Goal: Task Accomplishment & Management: Manage account settings

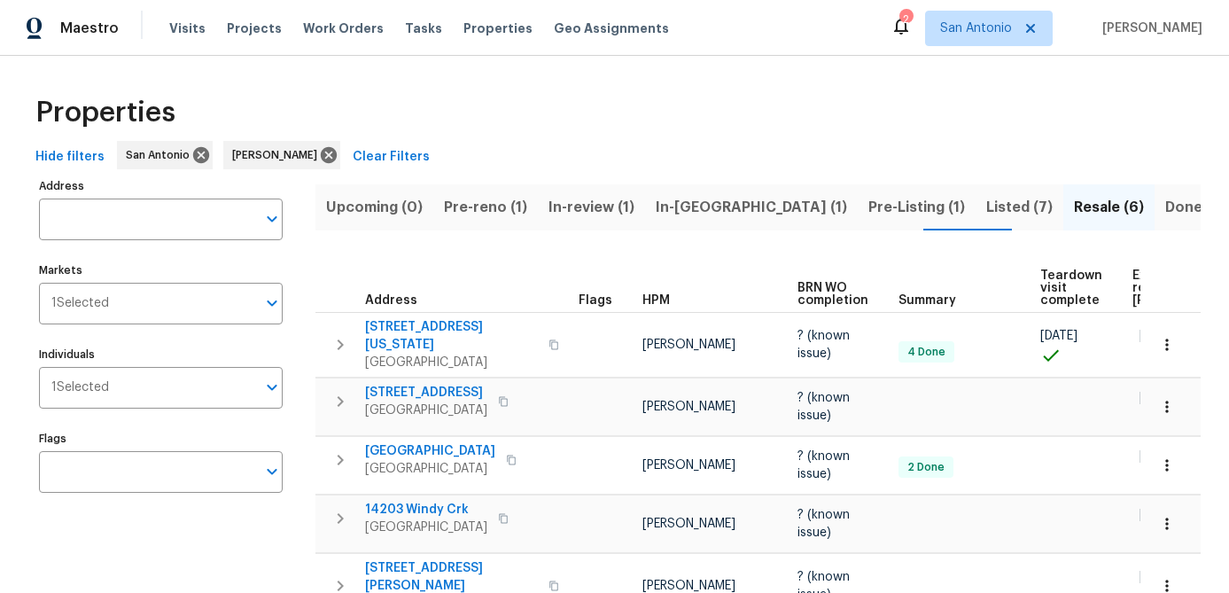
click at [461, 212] on span "Pre-reno (1)" at bounding box center [485, 207] width 83 height 25
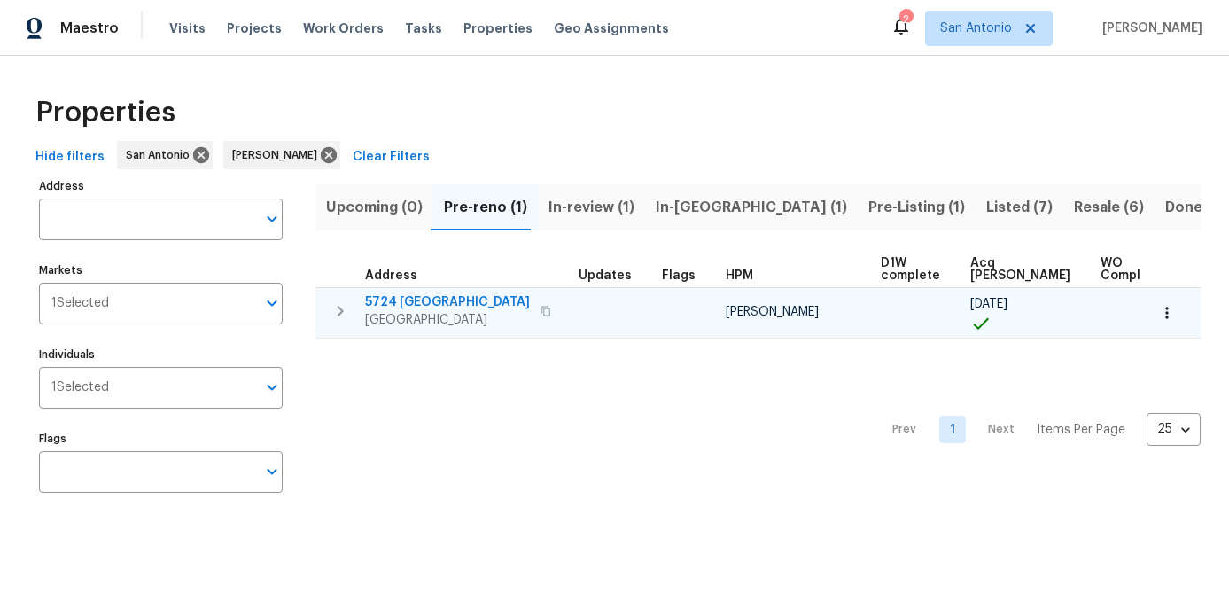
click at [412, 299] on span "5724 [GEOGRAPHIC_DATA]" at bounding box center [447, 302] width 165 height 18
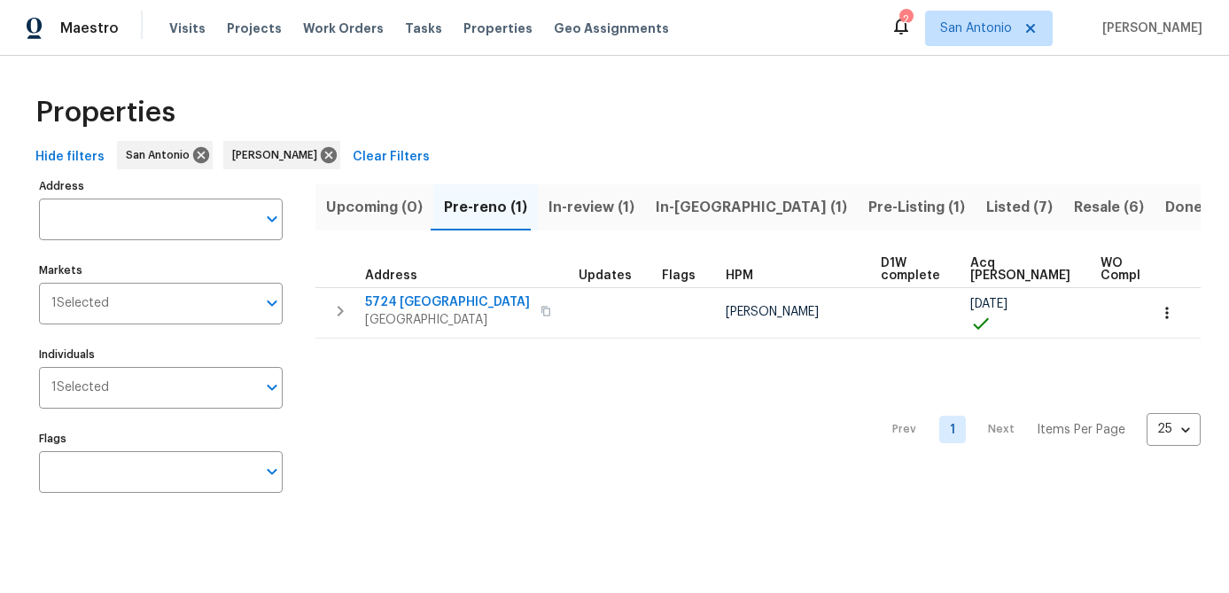
click at [567, 206] on span "In-review (1)" at bounding box center [591, 207] width 86 height 25
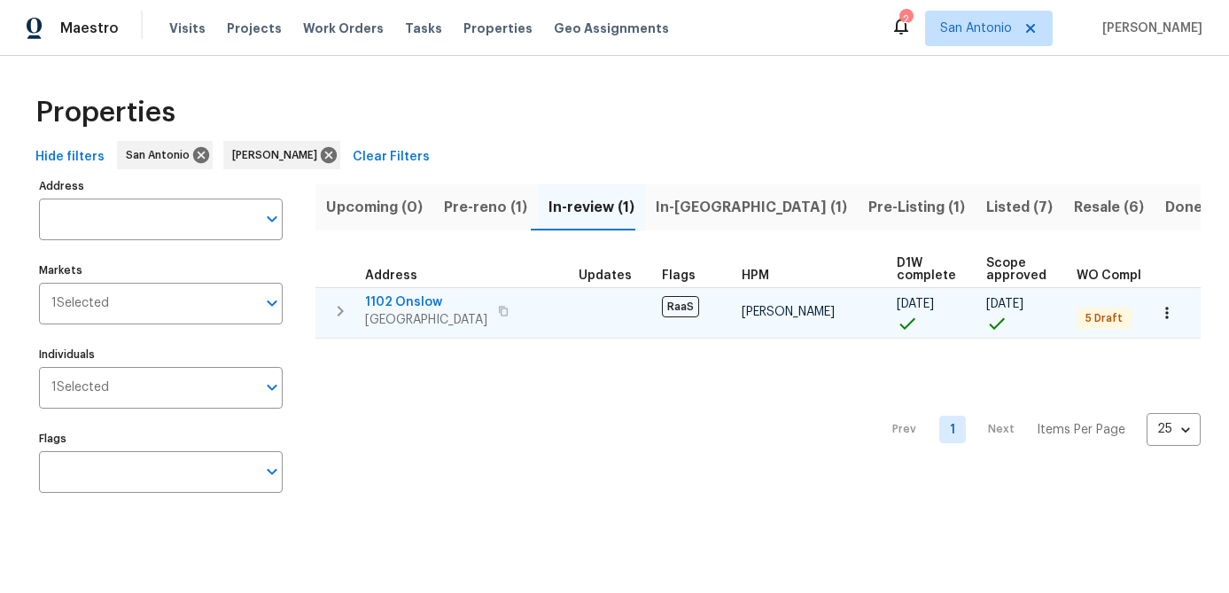
click at [405, 303] on span "1102 Onslow" at bounding box center [426, 302] width 122 height 18
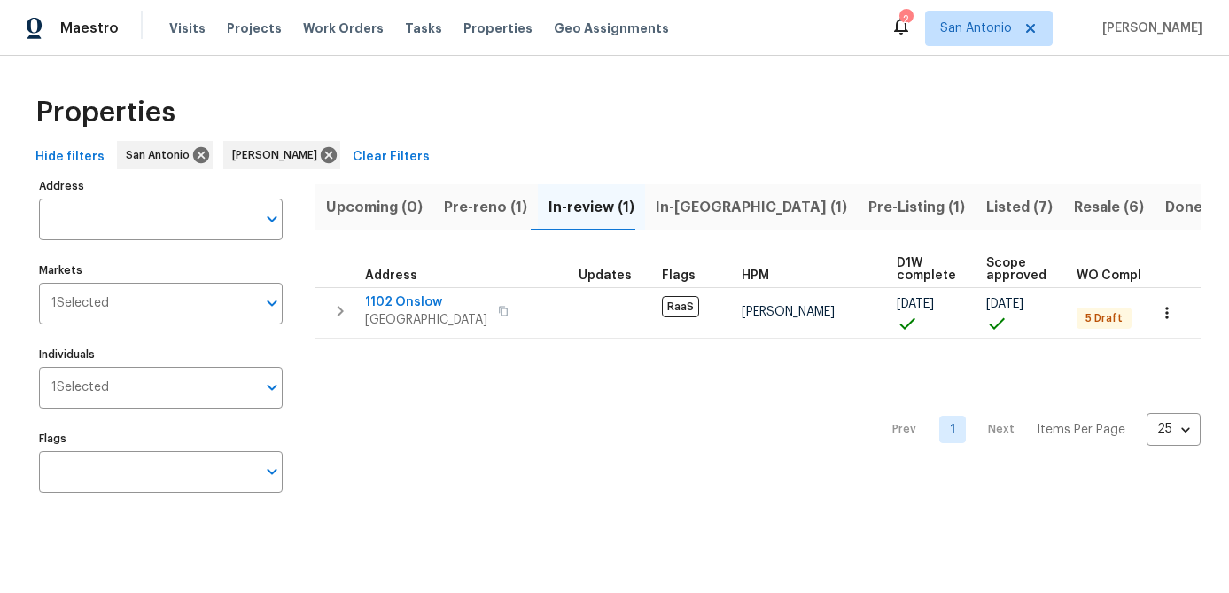
click at [450, 433] on div "Prev 1 Next Items Per Page 25 25 ​" at bounding box center [757, 424] width 885 height 172
click at [676, 204] on span "In-reno (1)" at bounding box center [751, 207] width 191 height 25
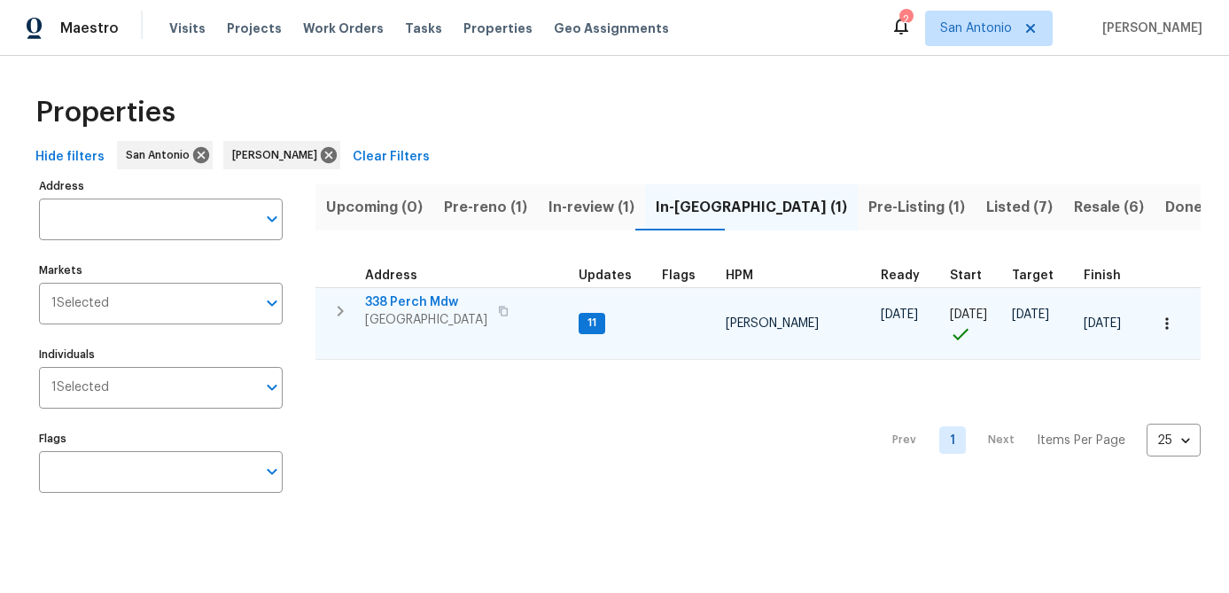
click at [419, 314] on span "San Antonio, TX 78253" at bounding box center [426, 320] width 122 height 18
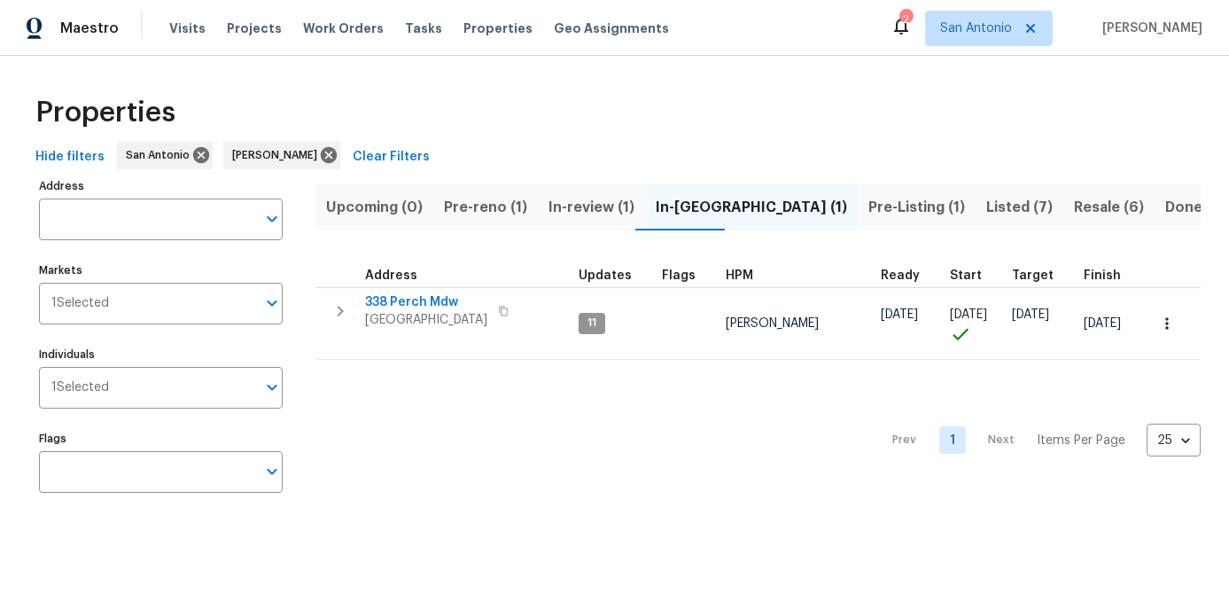
click at [494, 412] on div "Prev 1 Next Items Per Page 25 25 ​" at bounding box center [757, 435] width 885 height 150
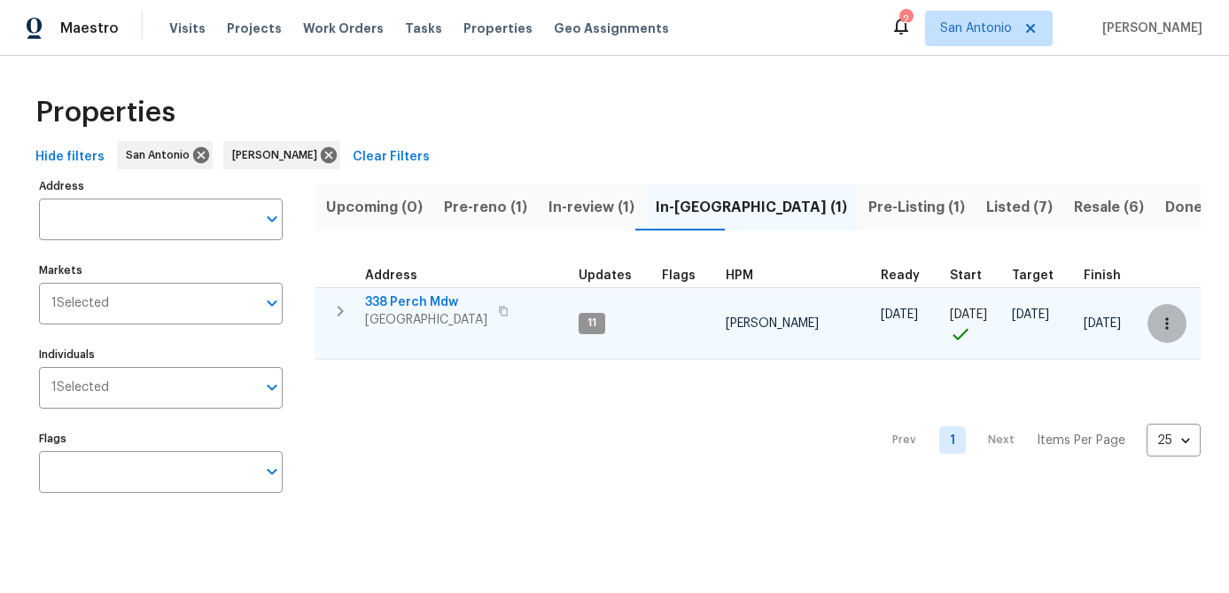
click at [1169, 322] on icon "button" at bounding box center [1167, 323] width 18 height 18
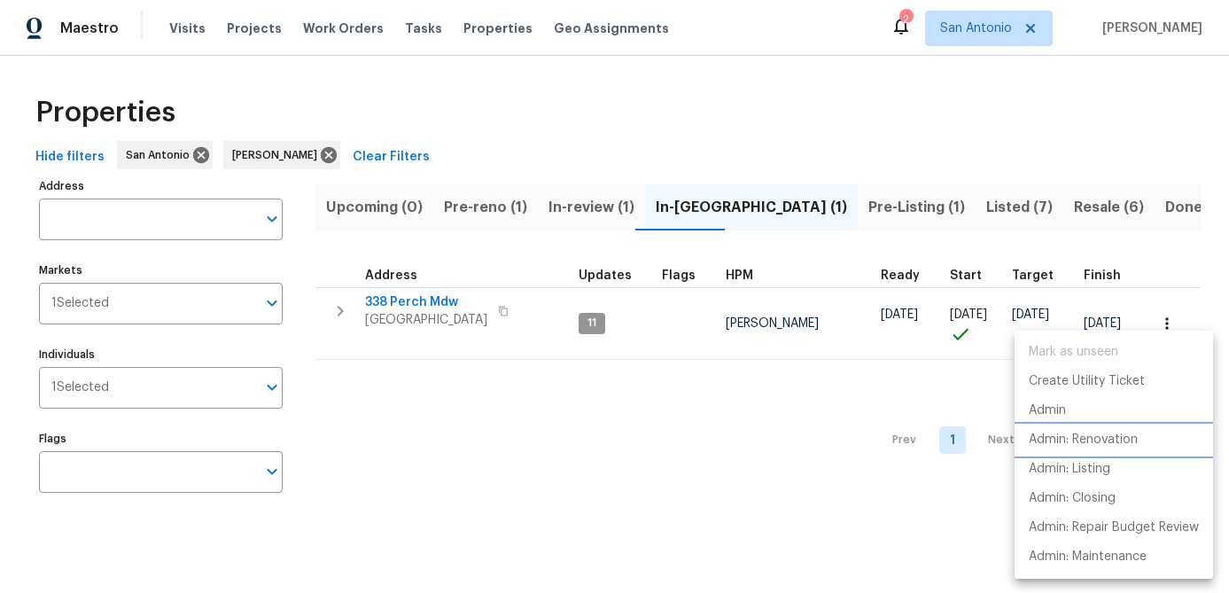
click at [1092, 440] on p "Admin: Renovation" at bounding box center [1083, 440] width 109 height 19
click at [447, 418] on div at bounding box center [614, 296] width 1229 height 593
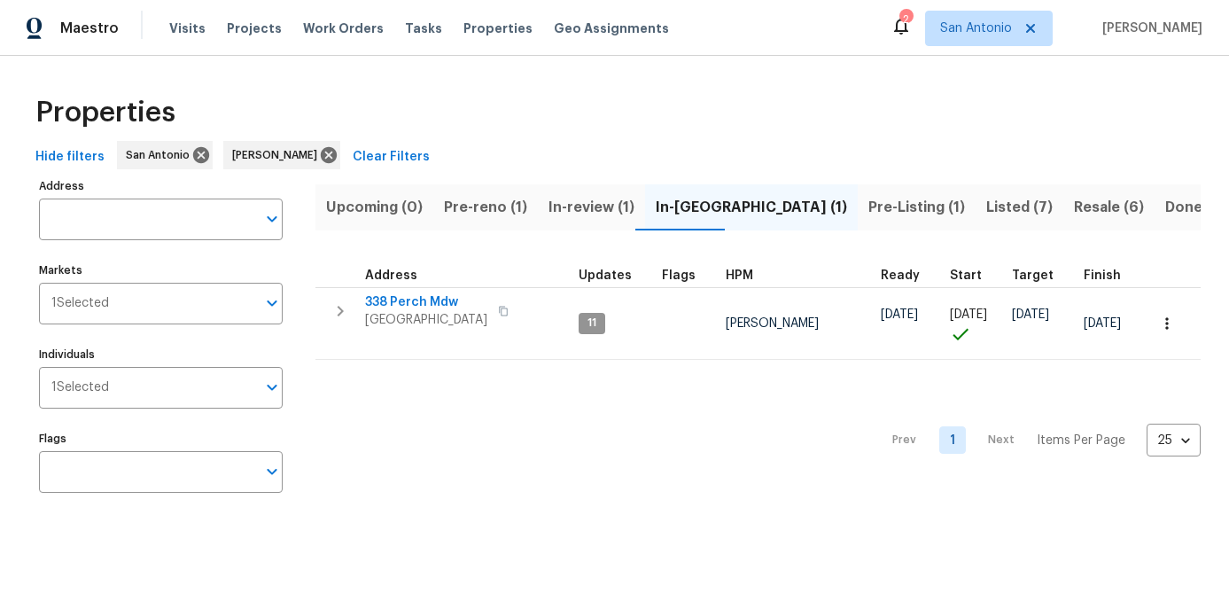
click at [868, 209] on span "Pre-Listing (1)" at bounding box center [916, 207] width 97 height 25
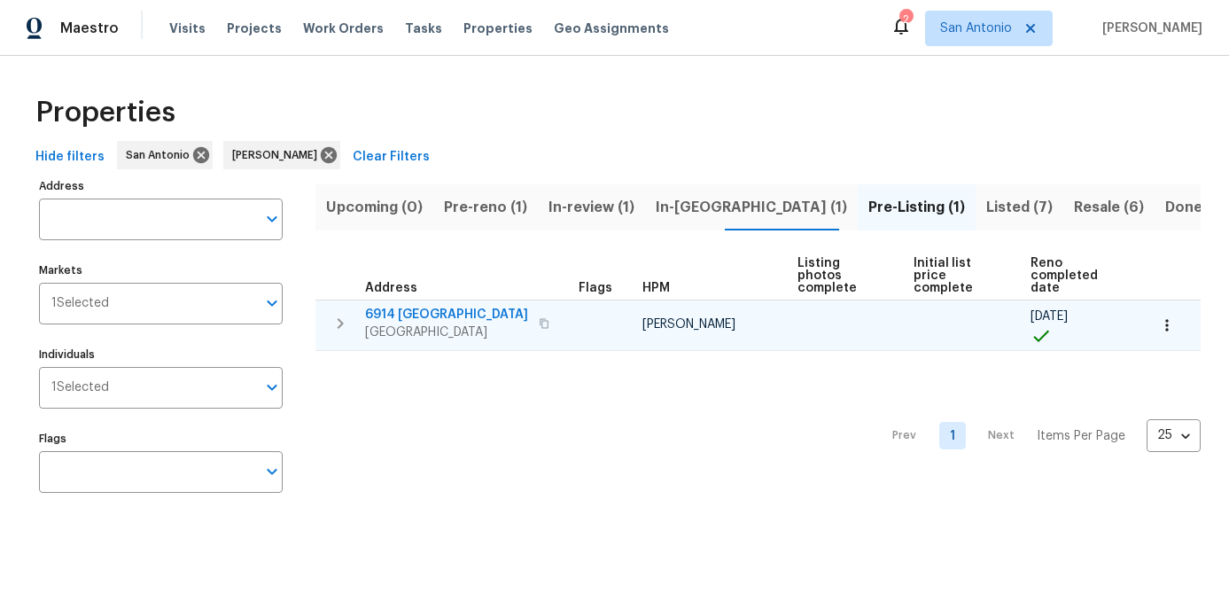
click at [414, 307] on span "6914 Port Bay" at bounding box center [446, 315] width 163 height 18
click at [1174, 329] on icon "button" at bounding box center [1167, 325] width 18 height 18
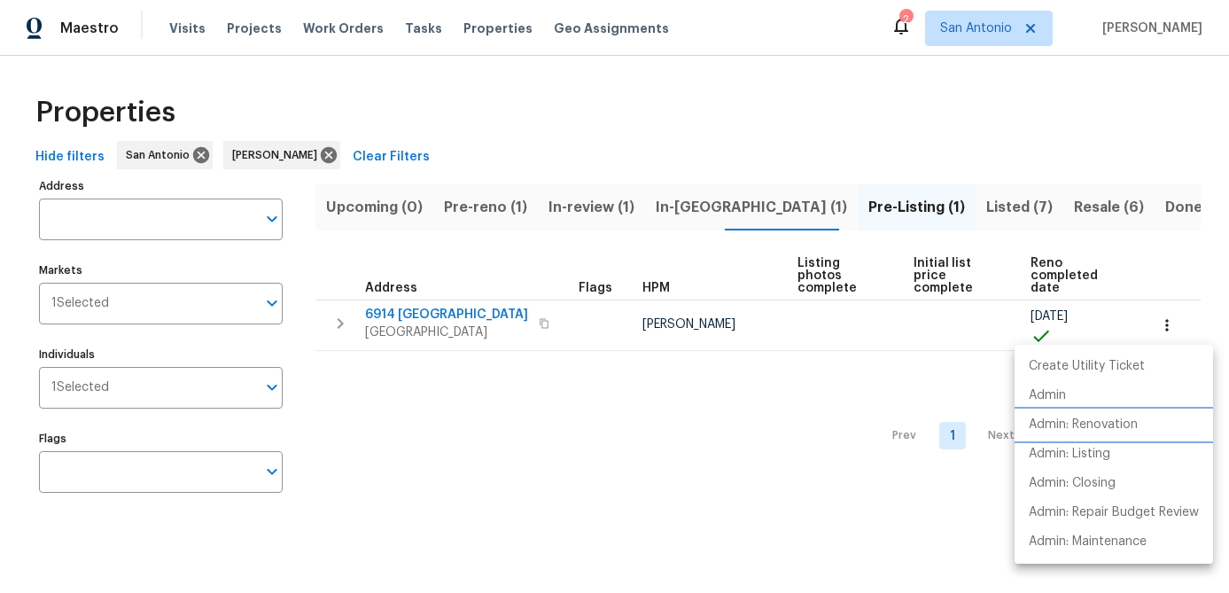
click at [1106, 422] on p "Admin: Renovation" at bounding box center [1083, 424] width 109 height 19
click at [508, 447] on div at bounding box center [614, 296] width 1229 height 593
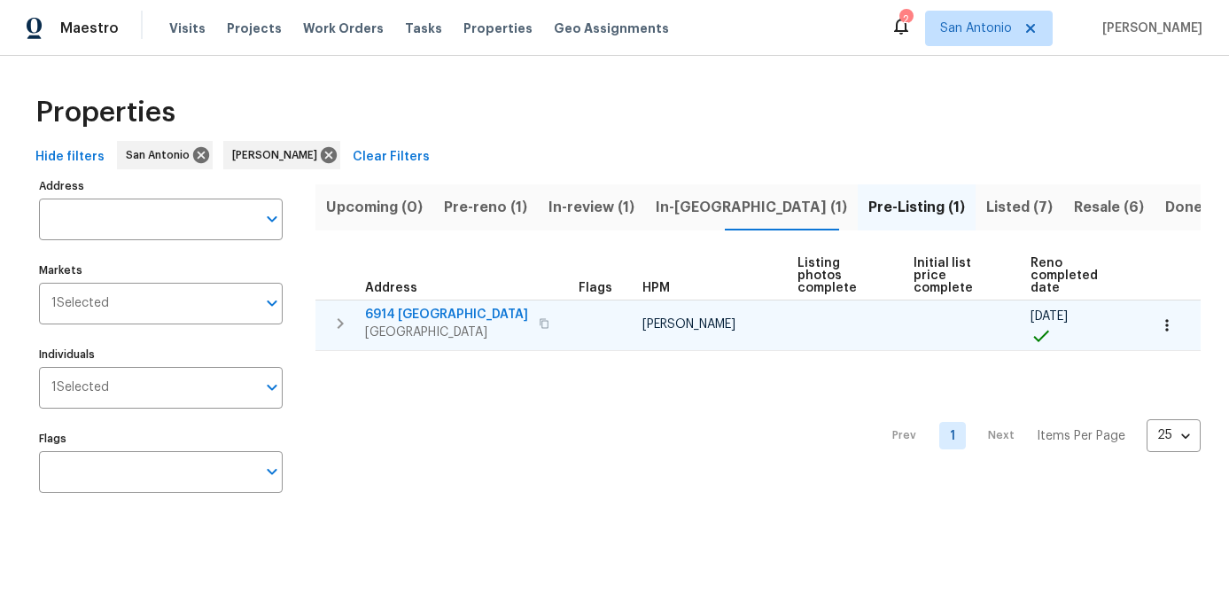
click at [435, 328] on span "San Antonio, TX 78242" at bounding box center [446, 332] width 163 height 18
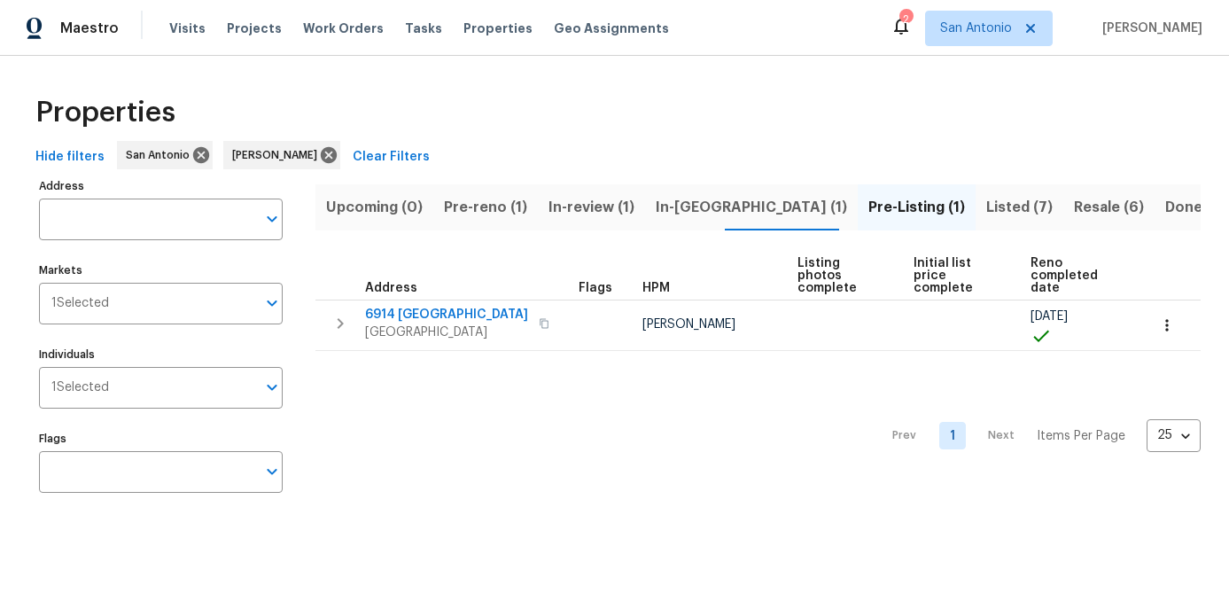
click at [695, 455] on div "Prev 1 Next Items Per Page 25 25 ​" at bounding box center [757, 430] width 885 height 159
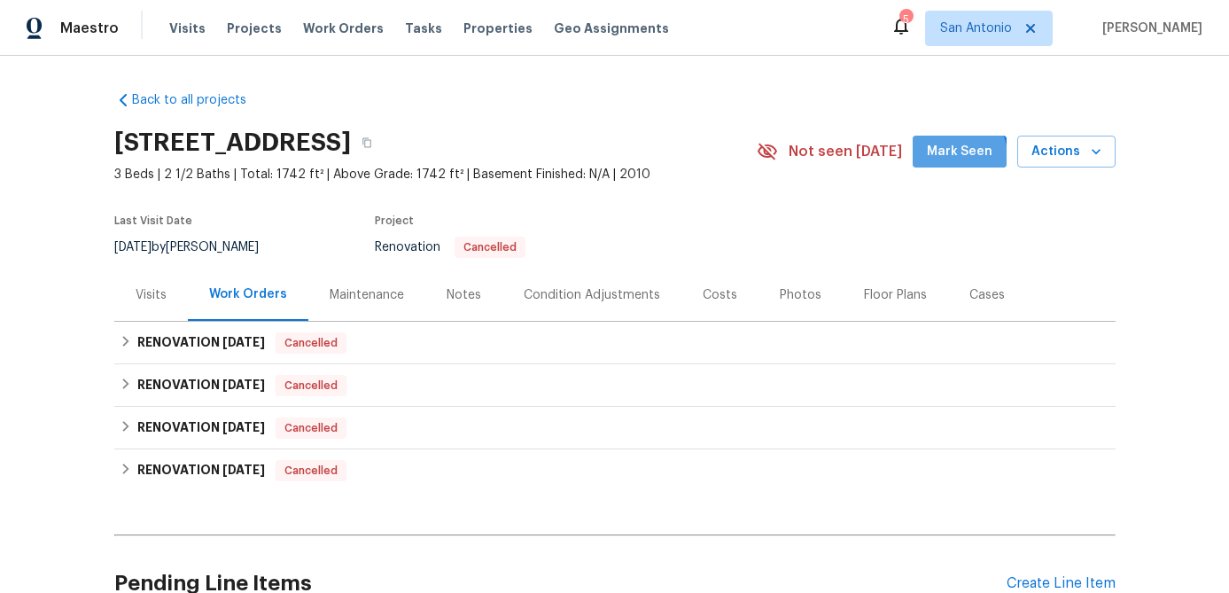
click at [960, 156] on span "Mark Seen" at bounding box center [960, 152] width 66 height 22
click at [440, 301] on div "Notes" at bounding box center [463, 294] width 77 height 52
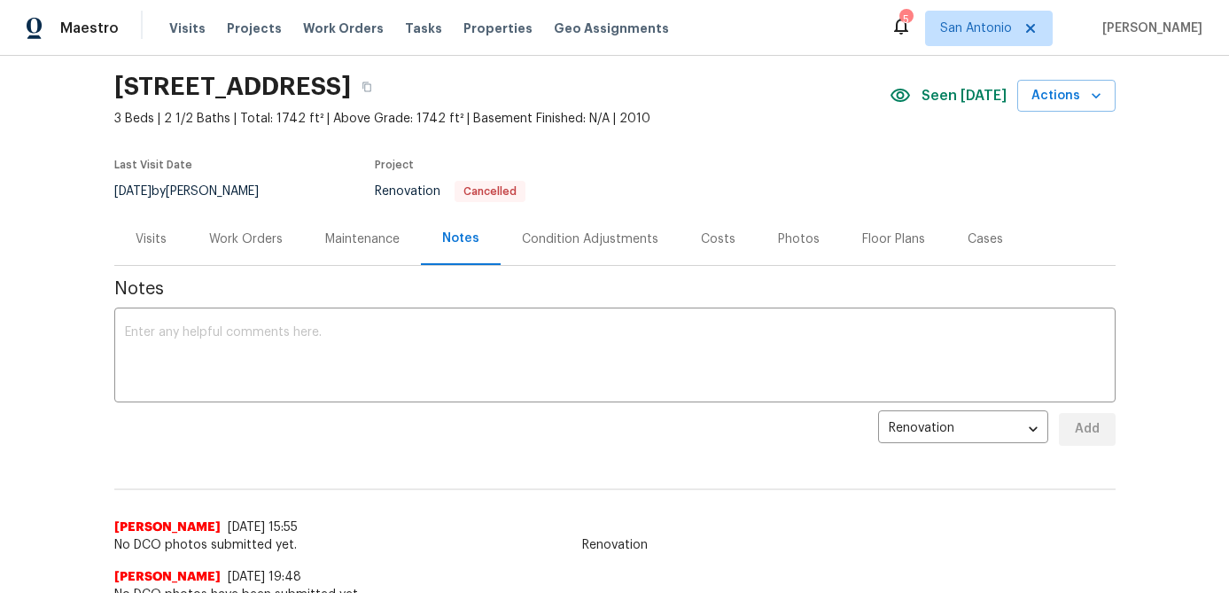
scroll to position [73, 0]
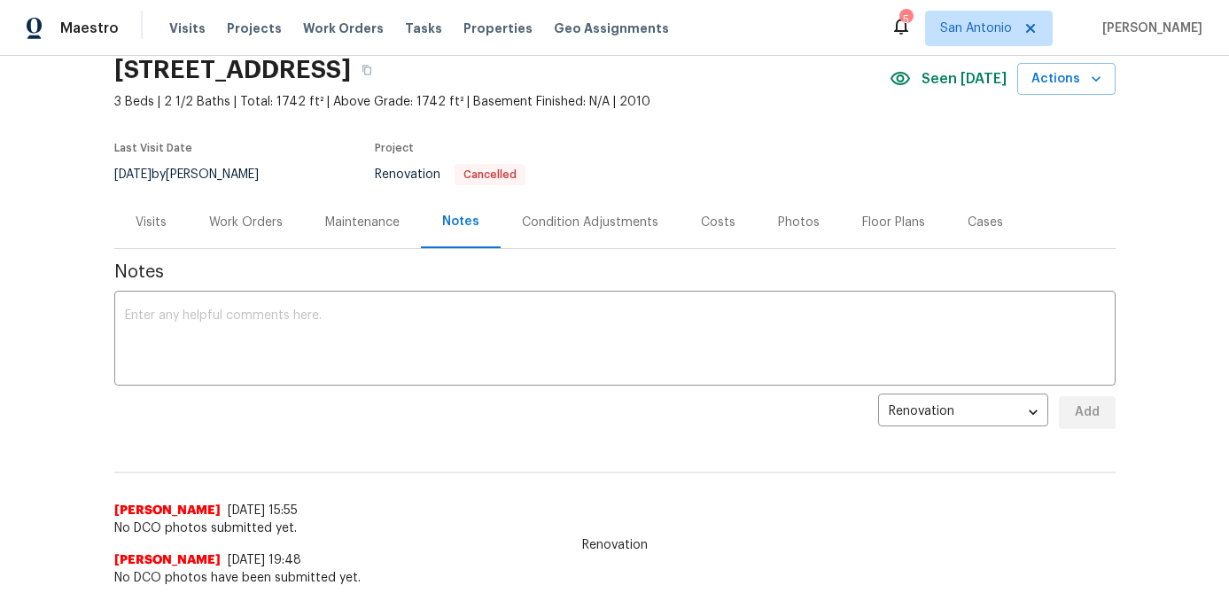
click at [403, 355] on textarea at bounding box center [615, 340] width 980 height 62
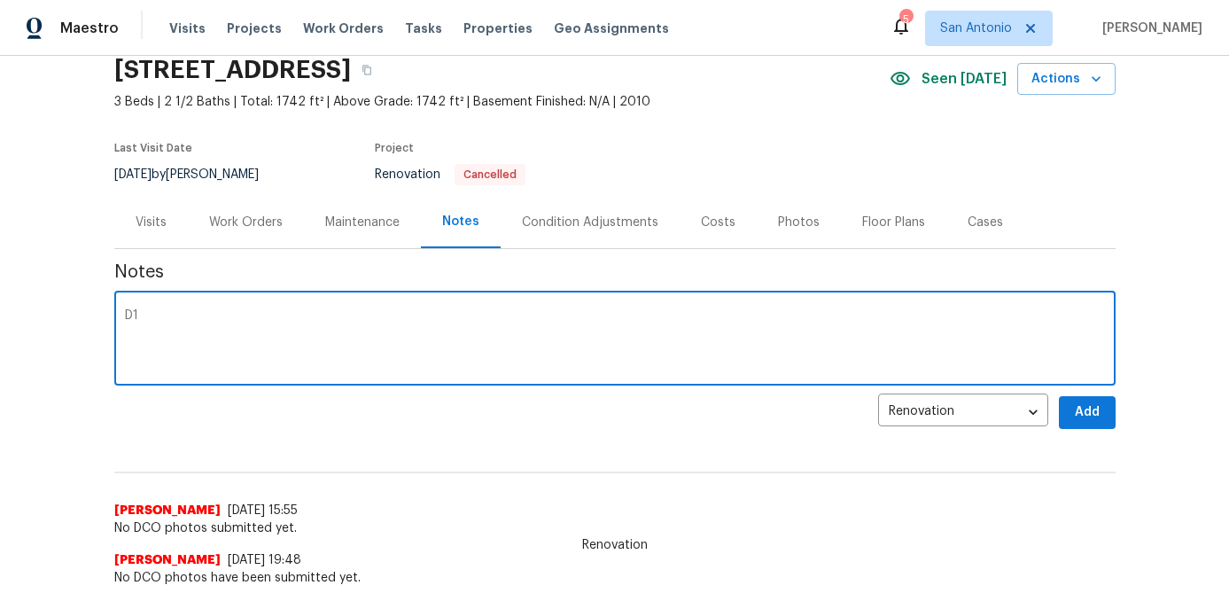
type textarea "D"
type textarea "D1W scheduled for today 10/7/25."
click at [1087, 411] on span "Add" at bounding box center [1087, 412] width 28 height 22
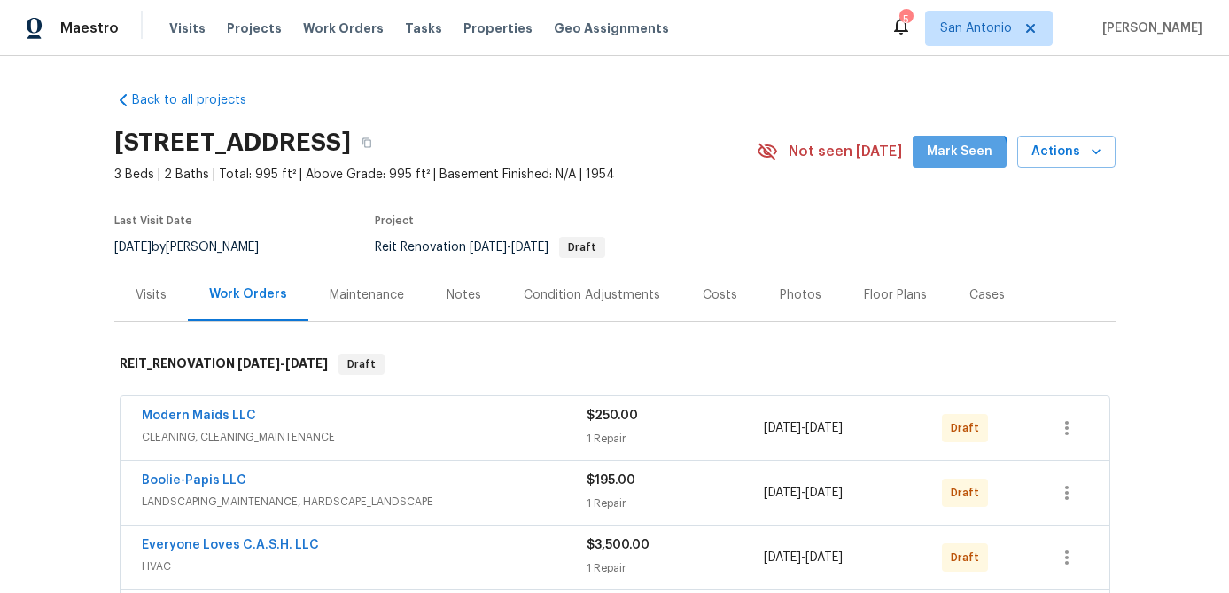
click at [959, 158] on span "Mark Seen" at bounding box center [960, 152] width 66 height 22
click at [470, 300] on div "Notes" at bounding box center [463, 295] width 35 height 18
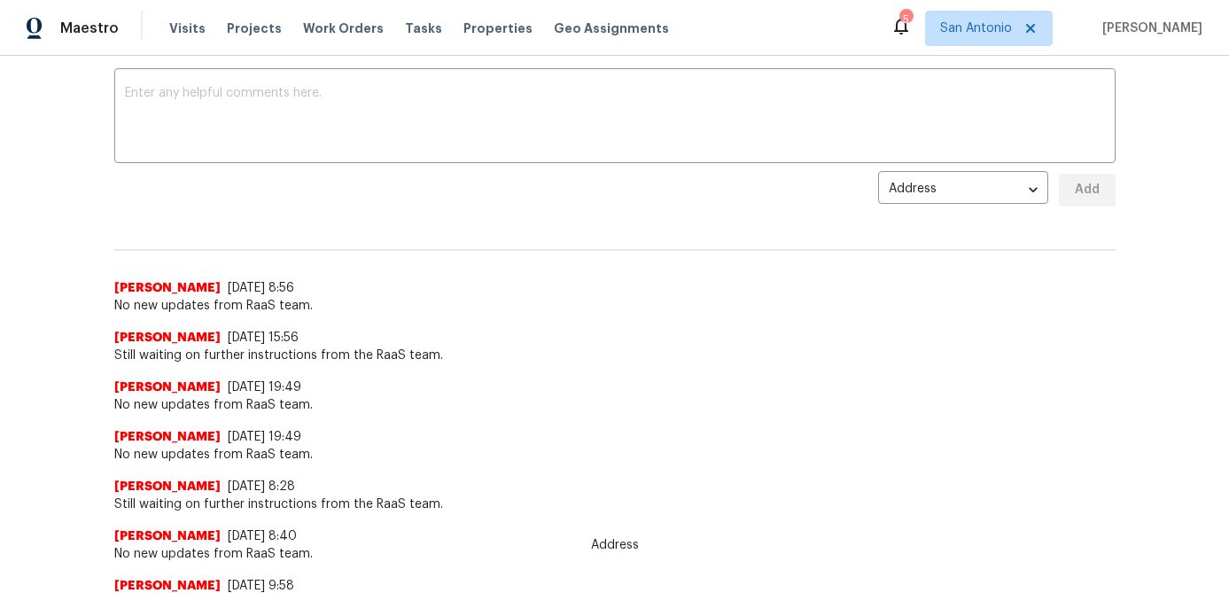
scroll to position [308, 0]
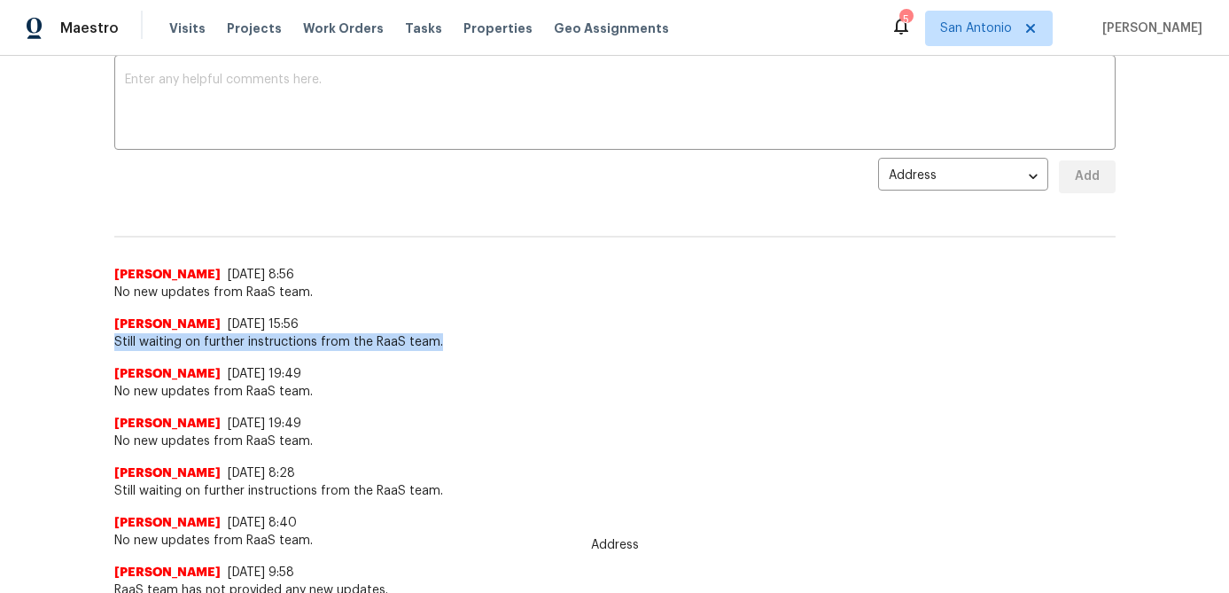
drag, startPoint x: 438, startPoint y: 342, endPoint x: 112, endPoint y: 334, distance: 326.1
click at [112, 334] on div "Back to all projects 1102 Onslow, San Antonio, TX 78202 3 Beds | 2 Baths | Tota…" at bounding box center [614, 324] width 1229 height 537
copy span "Still waiting on further instructions from the RaaS team."
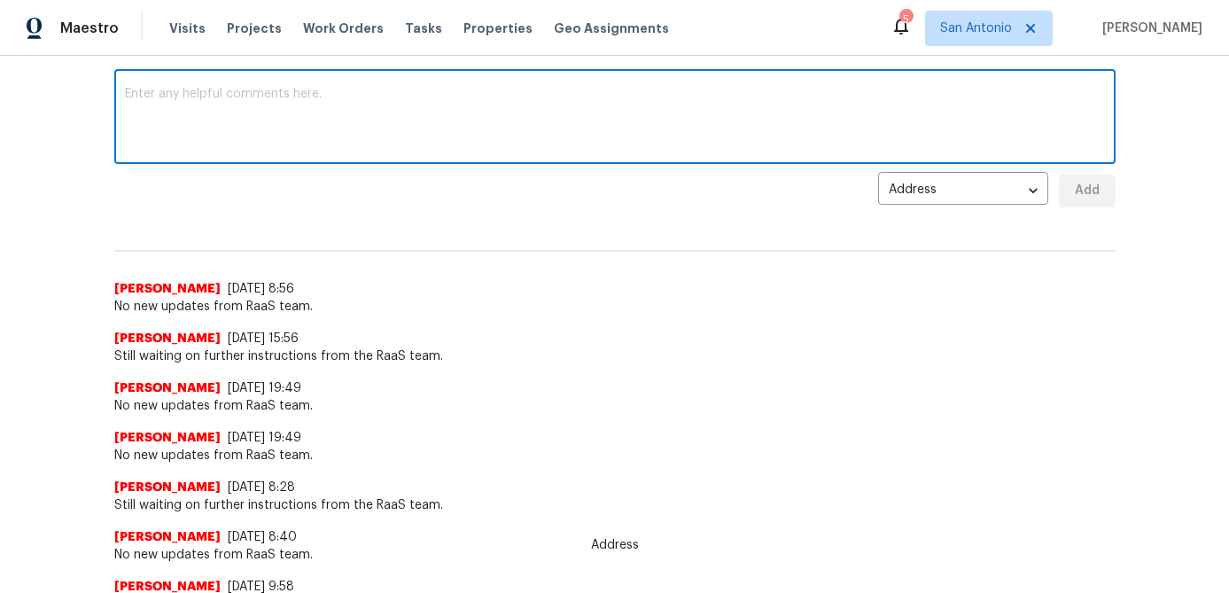
paste textarea "Still waiting on further instructions from the RaaS team."
type textarea "Still waiting on further instructions from the RaaS team."
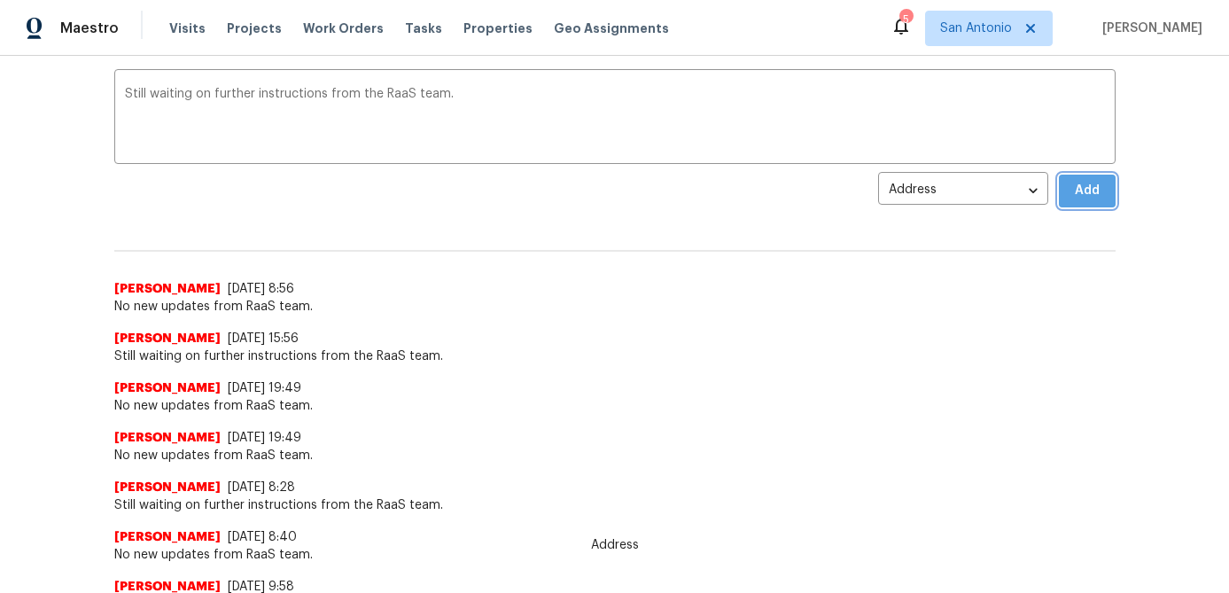
click at [1077, 179] on button "Add" at bounding box center [1087, 191] width 57 height 33
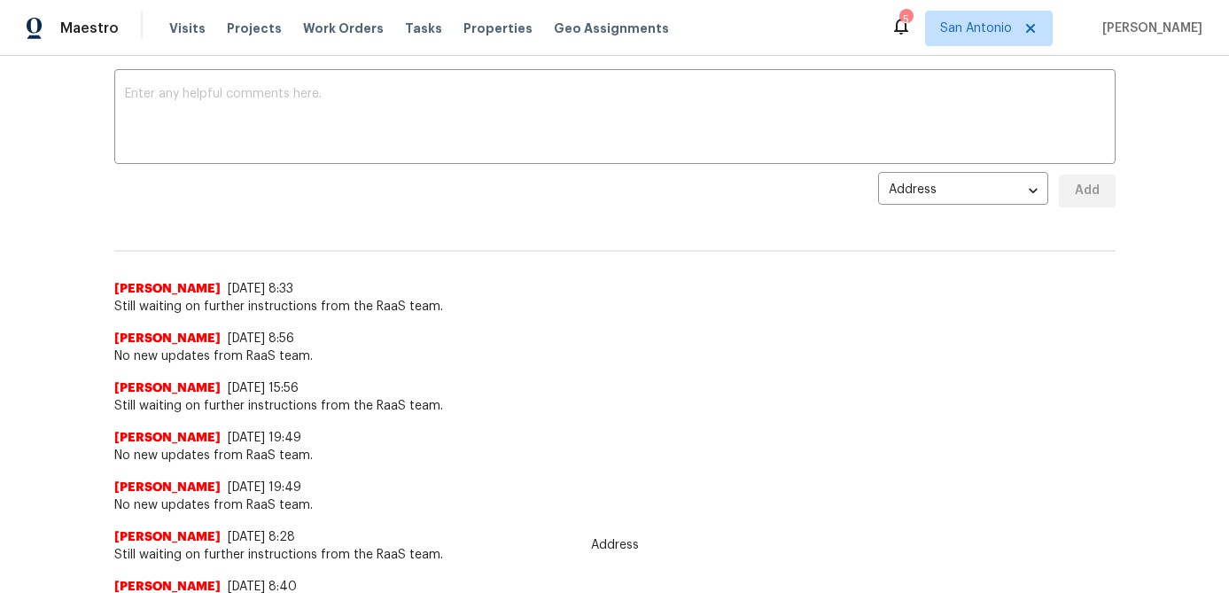
scroll to position [0, 0]
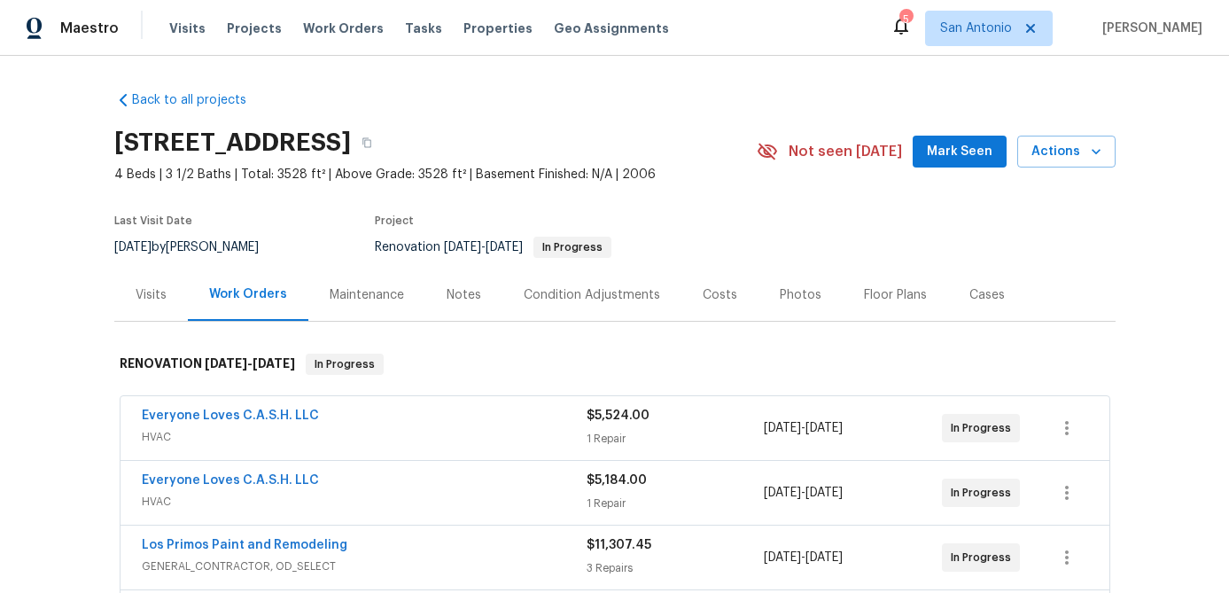
click at [949, 152] on span "Mark Seen" at bounding box center [960, 152] width 66 height 22
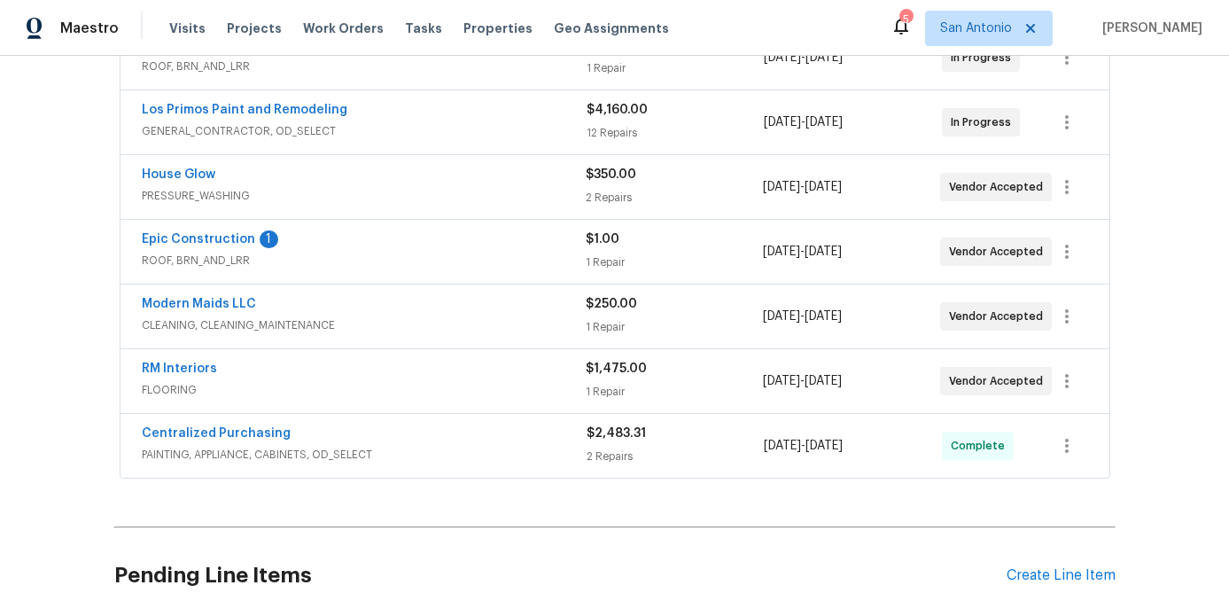
scroll to position [641, 0]
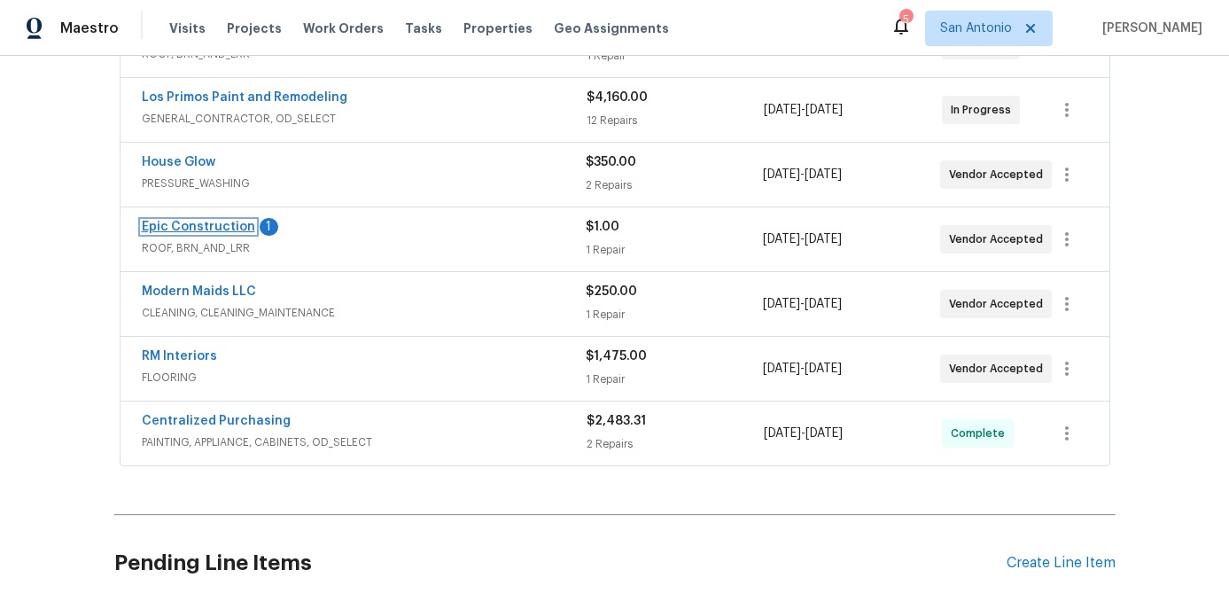
click at [225, 227] on link "Epic Construction" at bounding box center [198, 227] width 113 height 12
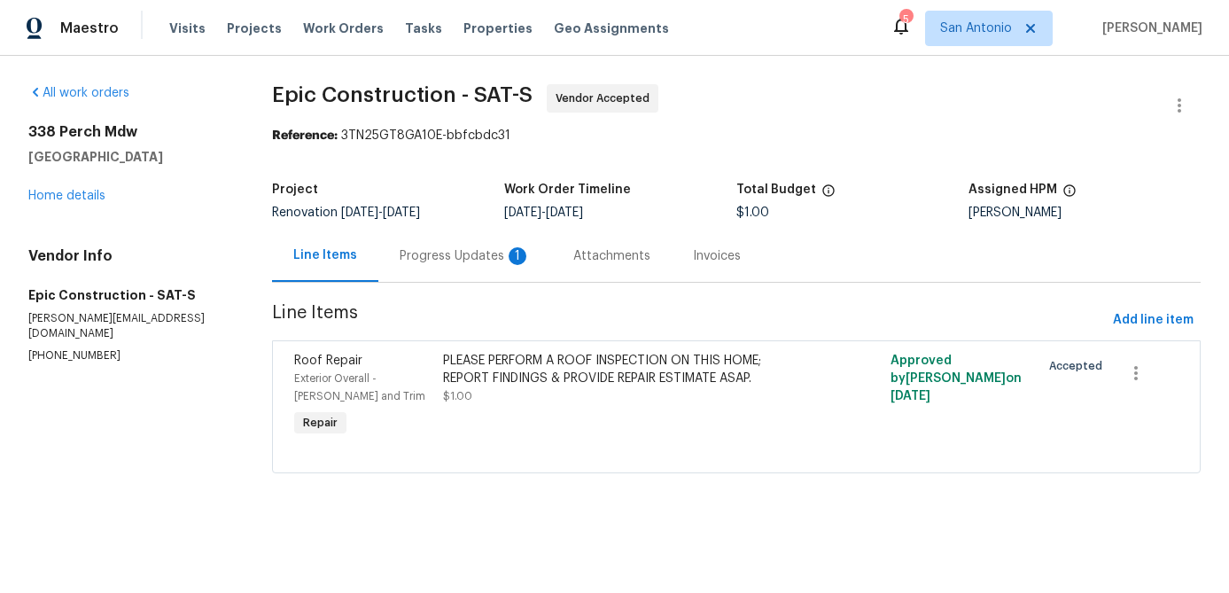
click at [448, 258] on div "Progress Updates 1" at bounding box center [465, 256] width 131 height 18
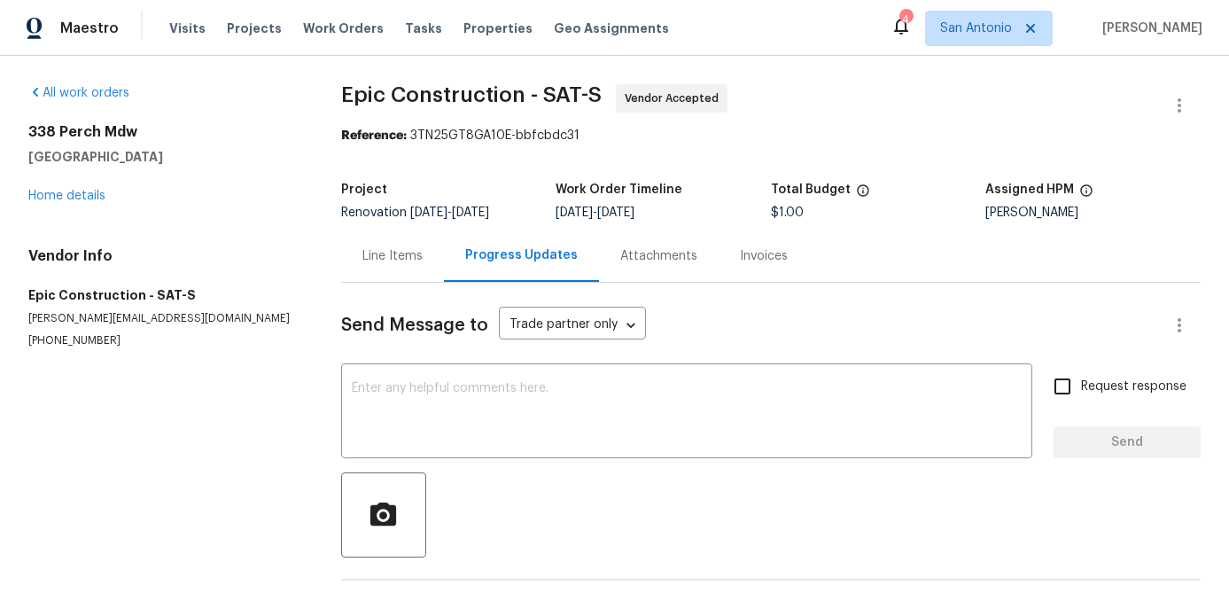
click at [54, 189] on div "338 Perch Mdw San Antonio, TX 78253 Home details" at bounding box center [163, 164] width 270 height 82
click at [78, 197] on link "Home details" at bounding box center [66, 196] width 77 height 12
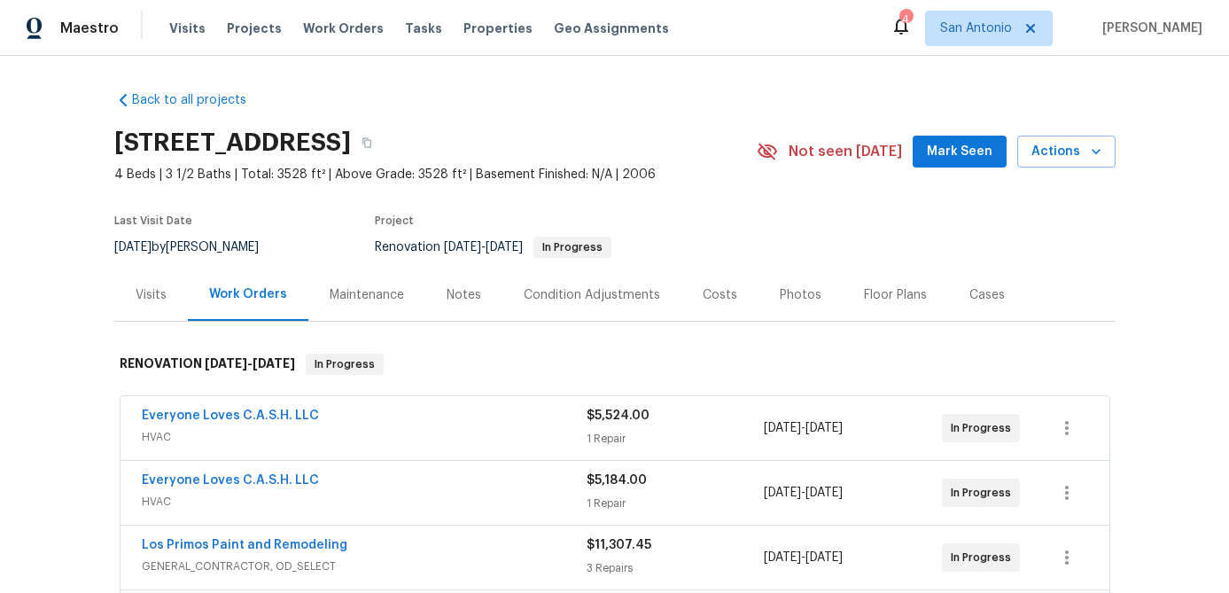
click at [454, 295] on div "Notes" at bounding box center [463, 295] width 35 height 18
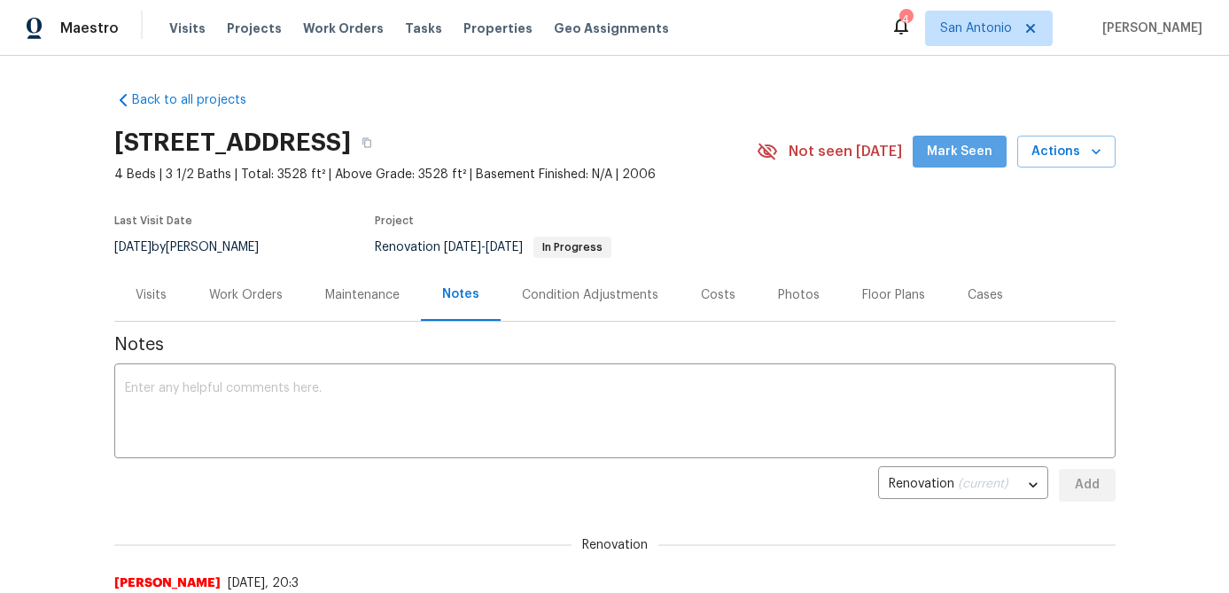
click at [976, 155] on span "Mark Seen" at bounding box center [960, 152] width 66 height 22
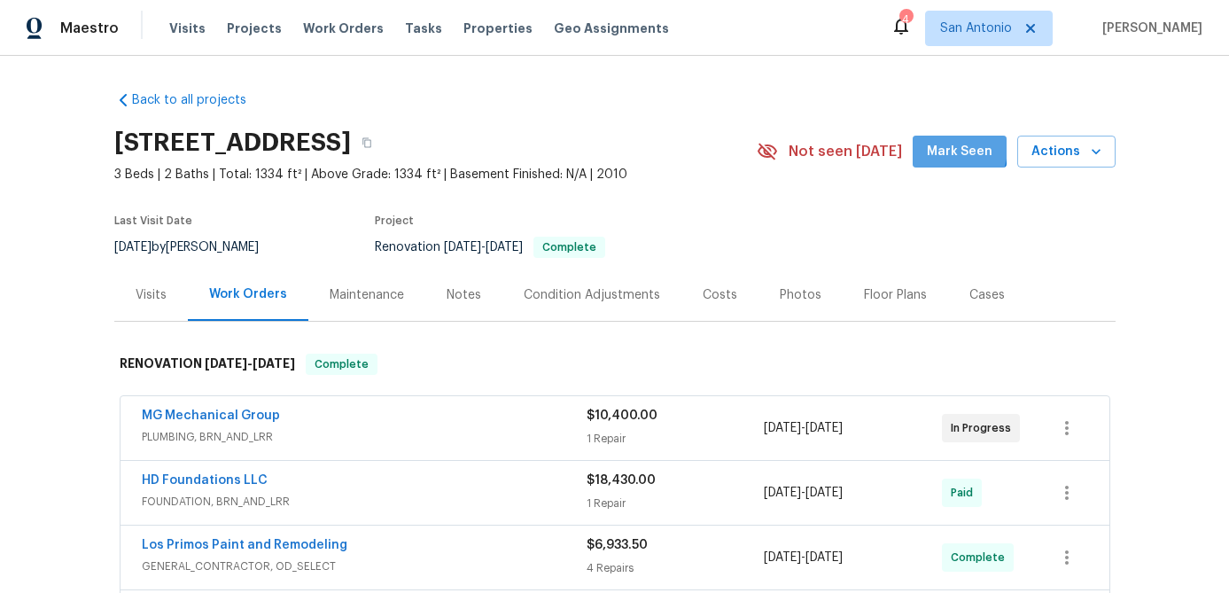
click at [950, 148] on span "Mark Seen" at bounding box center [960, 152] width 66 height 22
